Goal: Find specific page/section

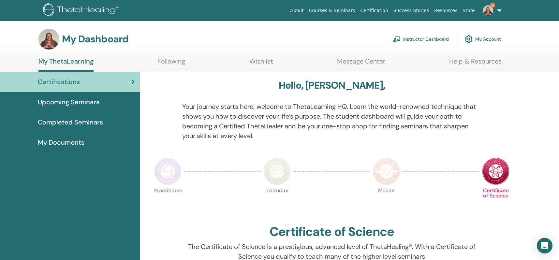
click at [406, 39] on link "Instructor Dashboard" at bounding box center [421, 39] width 56 height 14
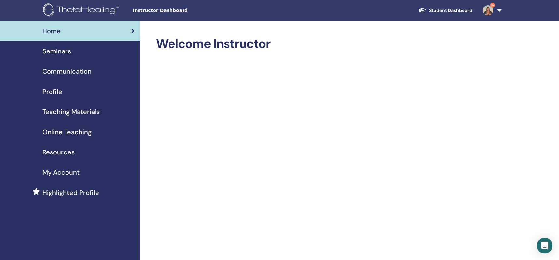
click at [93, 111] on span "Teaching Materials" at bounding box center [70, 112] width 57 height 10
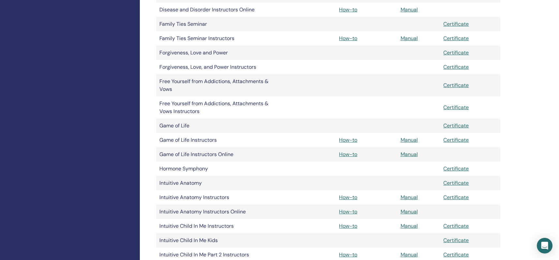
scroll to position [795, 0]
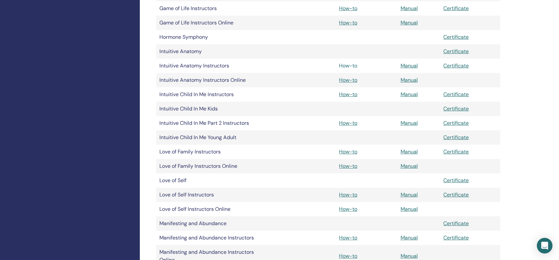
click at [348, 66] on link "How-to" at bounding box center [348, 65] width 18 height 7
